Goal: Navigation & Orientation: Find specific page/section

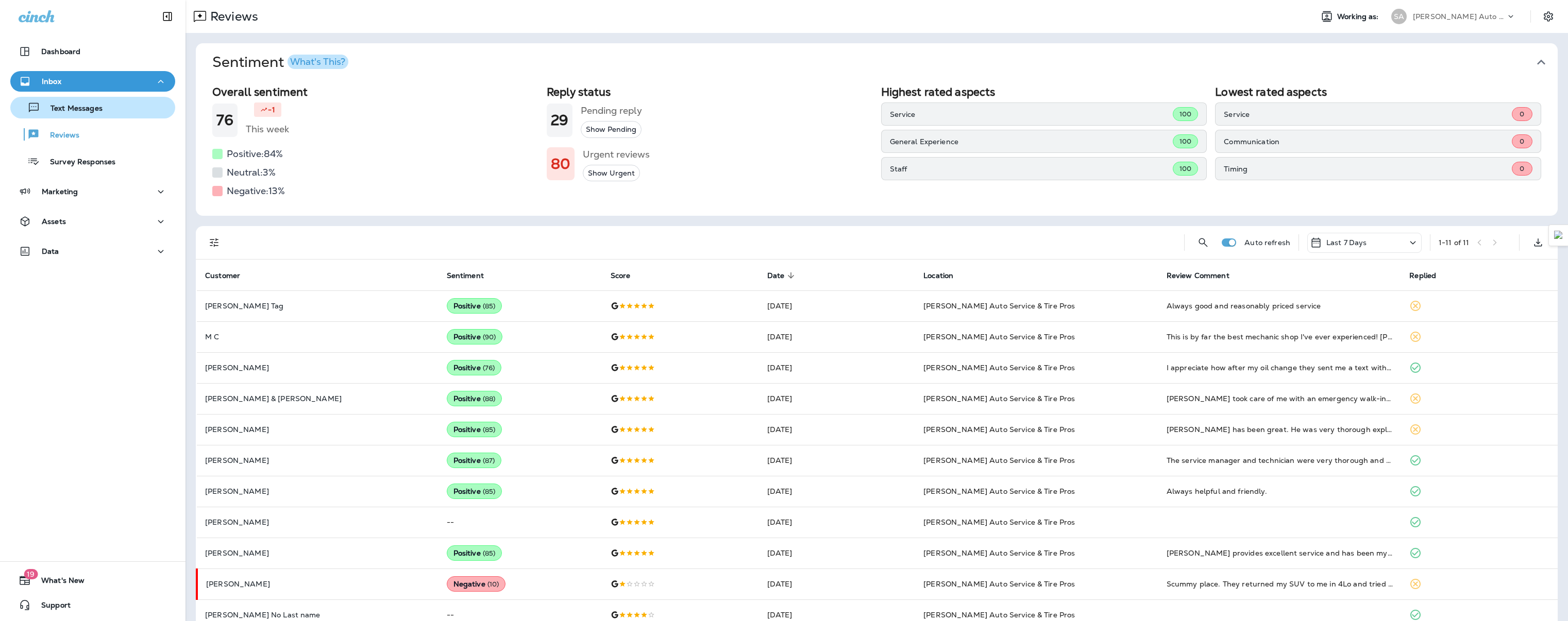
click at [69, 108] on p "Text Messages" at bounding box center [71, 109] width 62 height 10
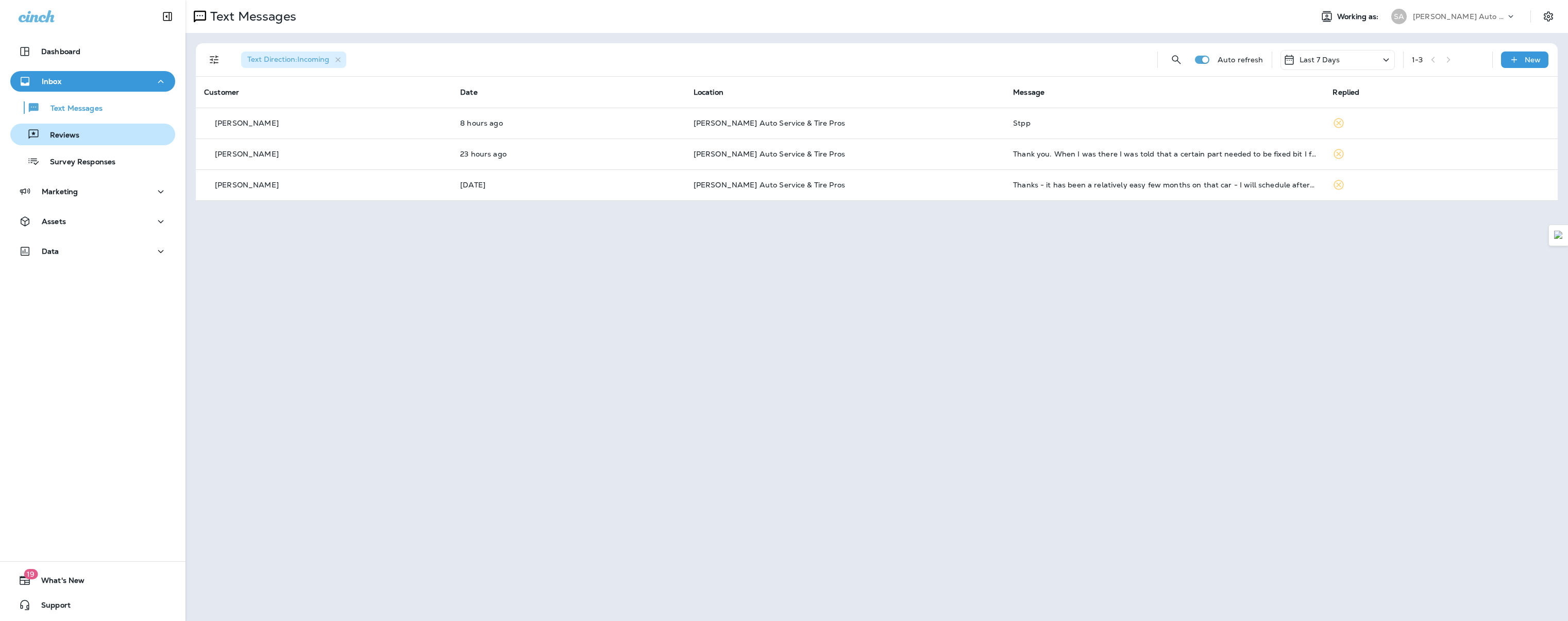
click at [64, 140] on p "Reviews" at bounding box center [59, 136] width 40 height 10
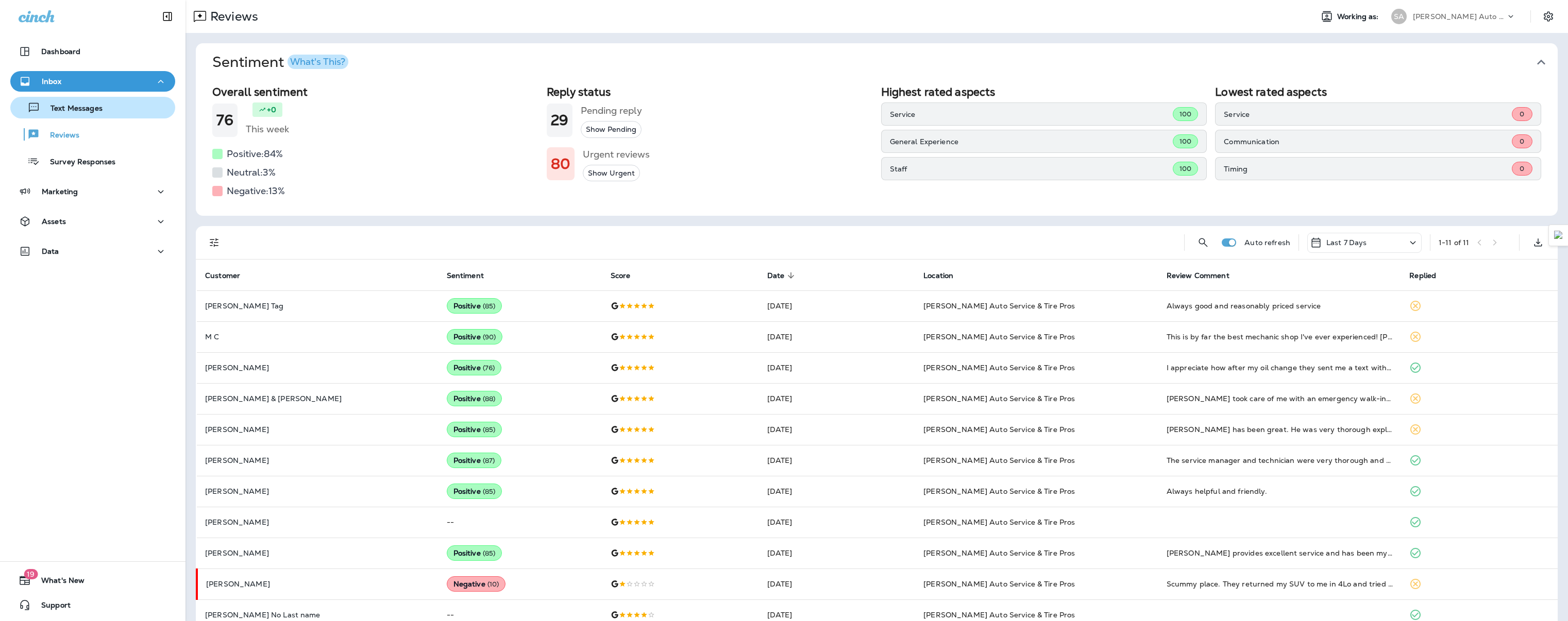
click at [80, 109] on p "Text Messages" at bounding box center [71, 109] width 62 height 10
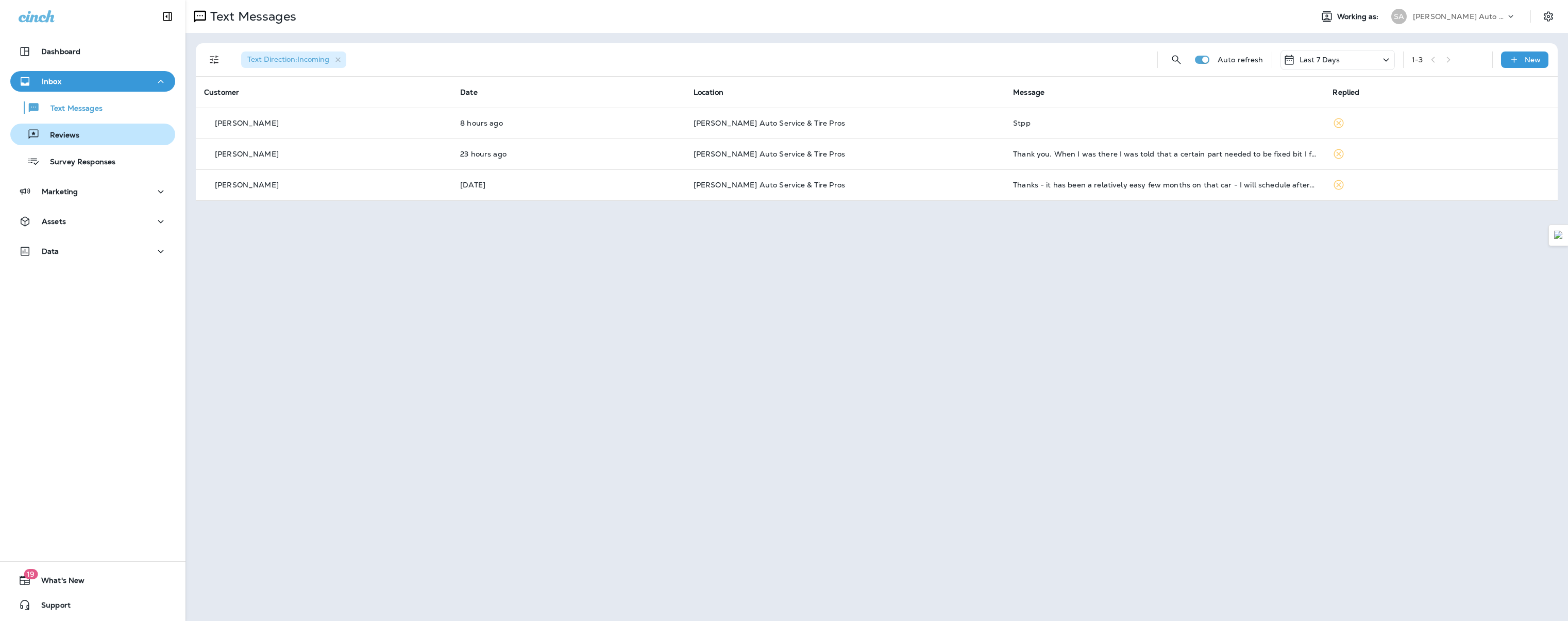
click at [65, 140] on p "Reviews" at bounding box center [59, 136] width 40 height 10
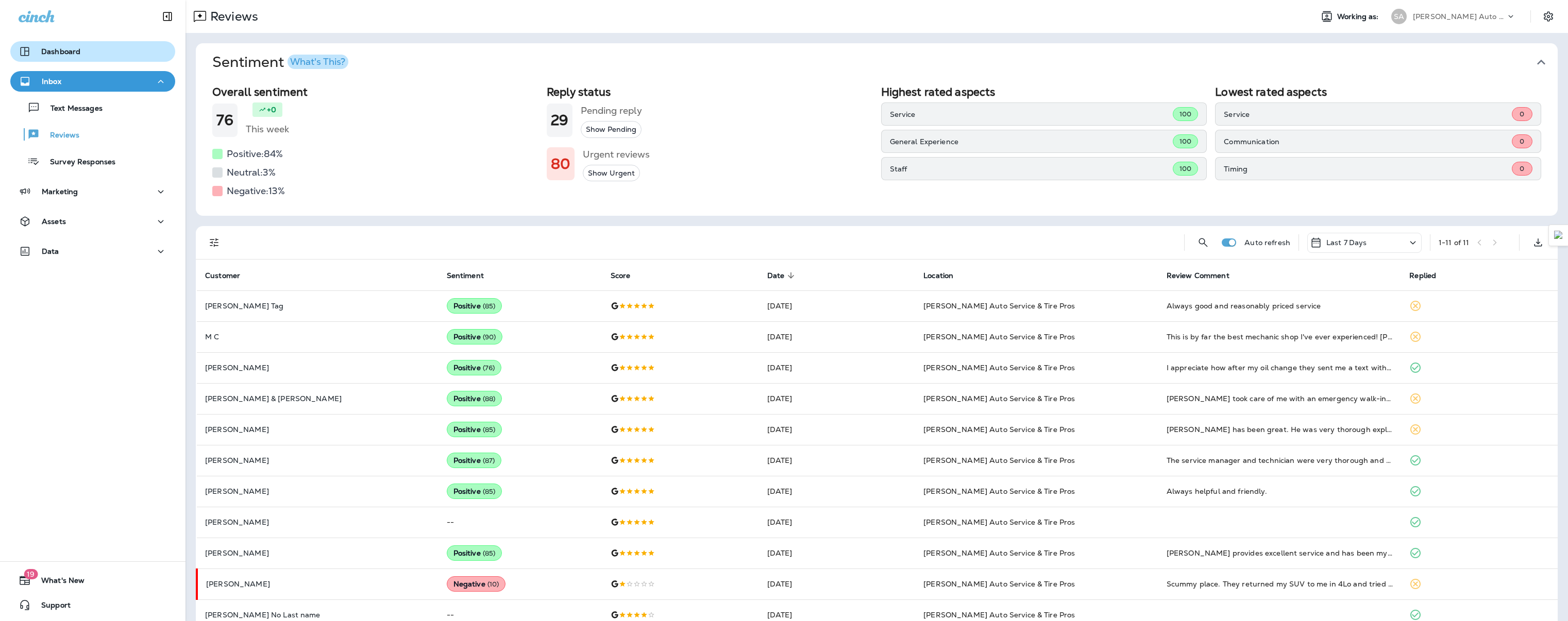
click at [82, 60] on button "Dashboard" at bounding box center [93, 52] width 165 height 21
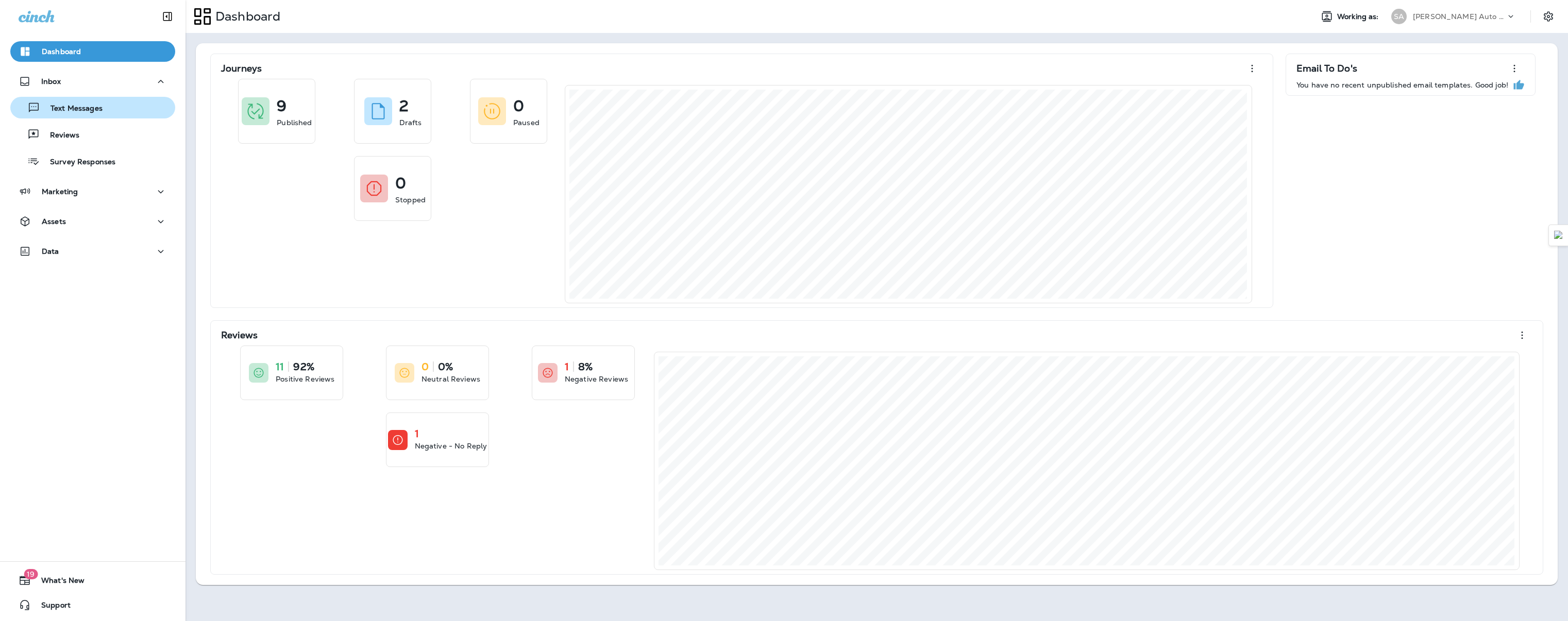
click at [82, 112] on p "Text Messages" at bounding box center [71, 109] width 62 height 10
